Goal: Find contact information: Find contact information

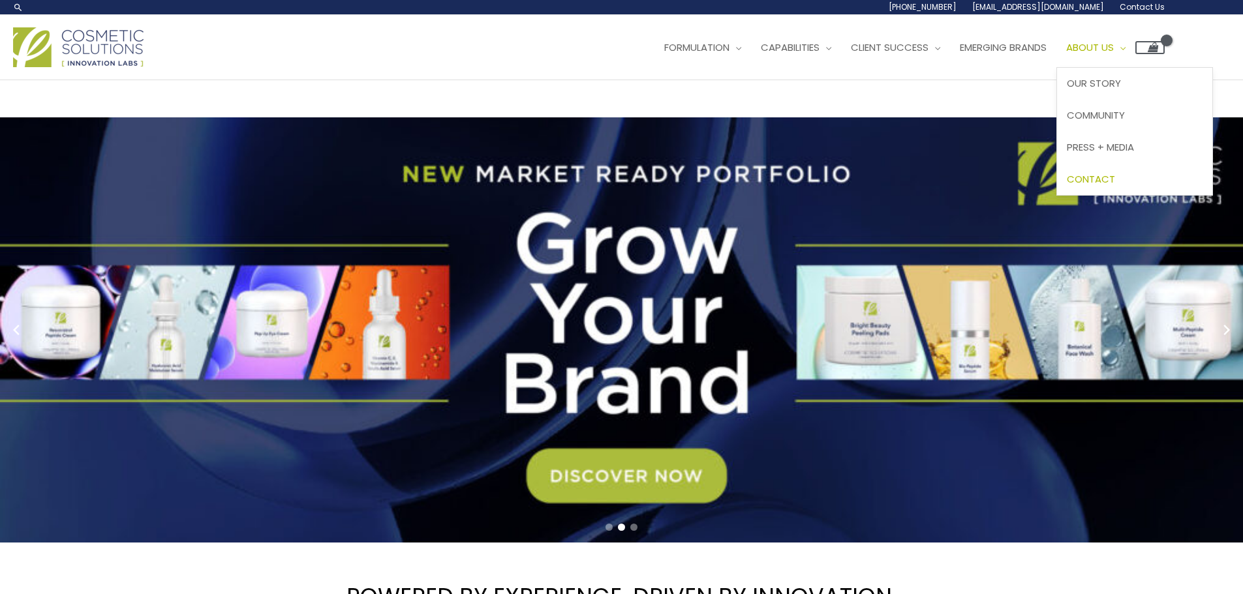
click at [1115, 179] on span "Contact" at bounding box center [1091, 179] width 48 height 14
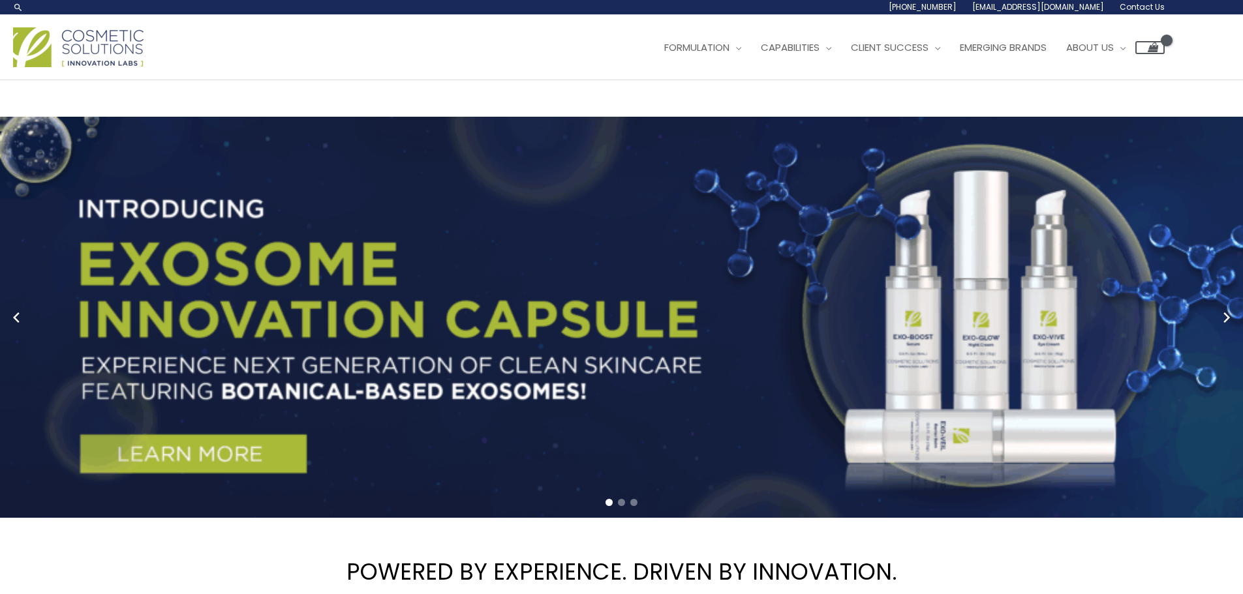
drag, startPoint x: 129, startPoint y: 45, endPoint x: 686, endPoint y: 157, distance: 568.9
click at [129, 45] on img at bounding box center [78, 47] width 130 height 40
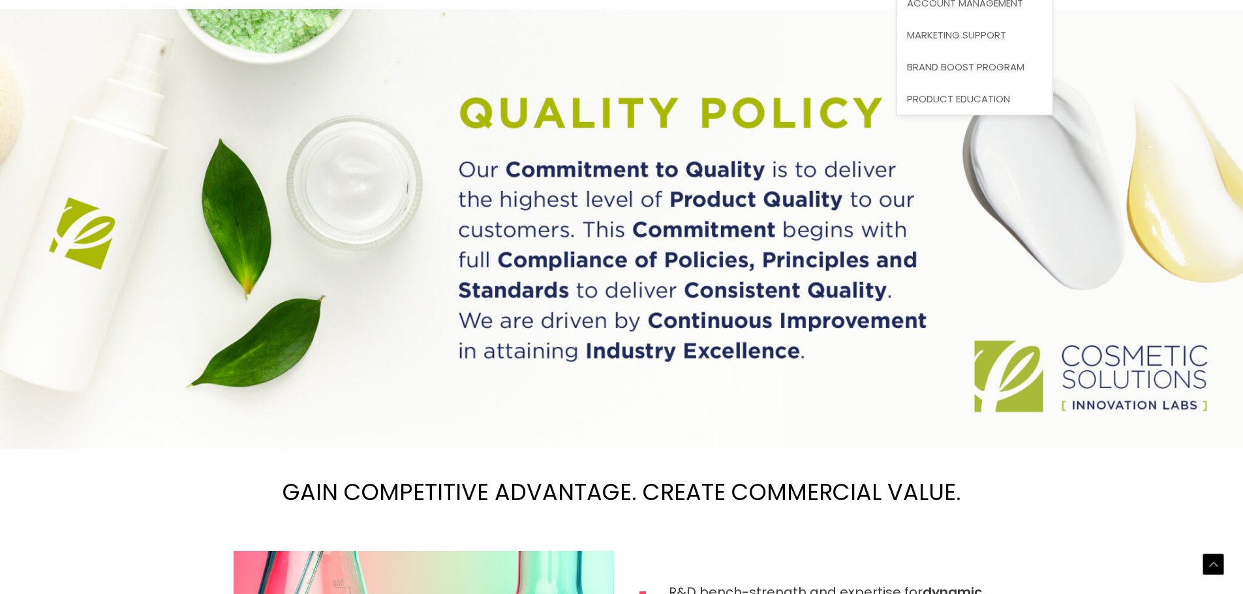
scroll to position [1032, 0]
